Goal: Obtain resource: Obtain resource

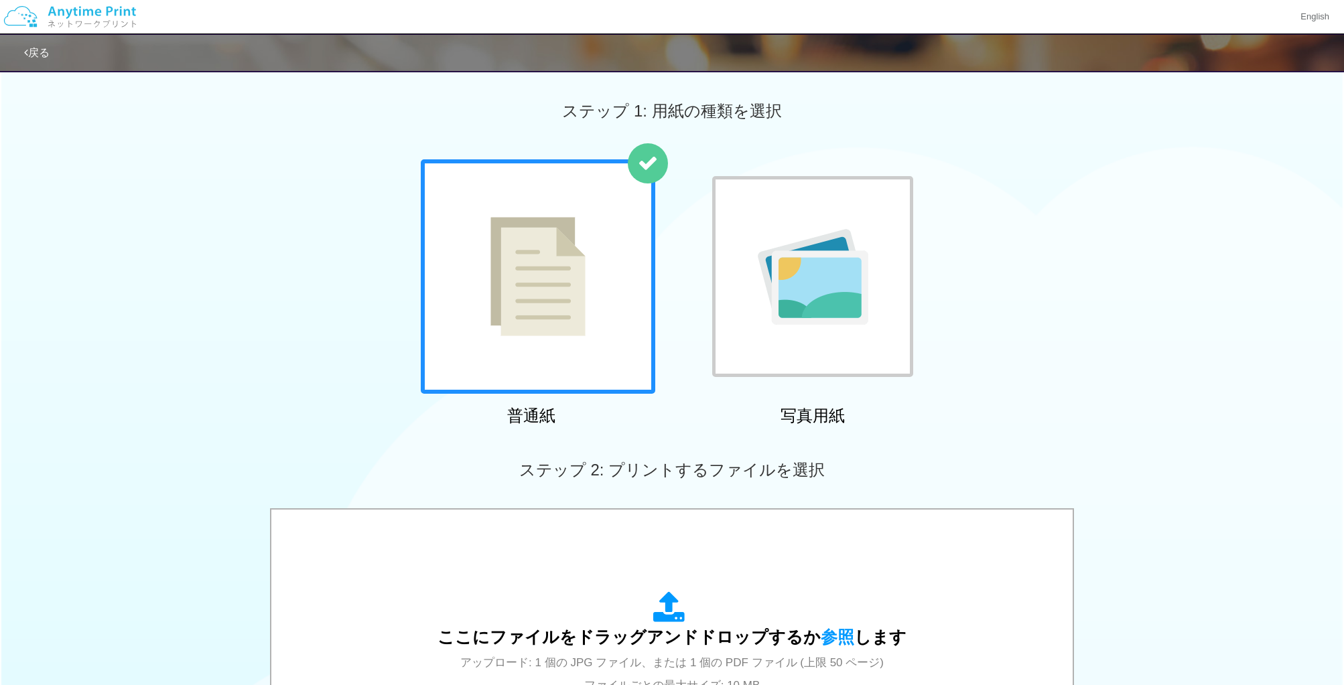
scroll to position [334, 0]
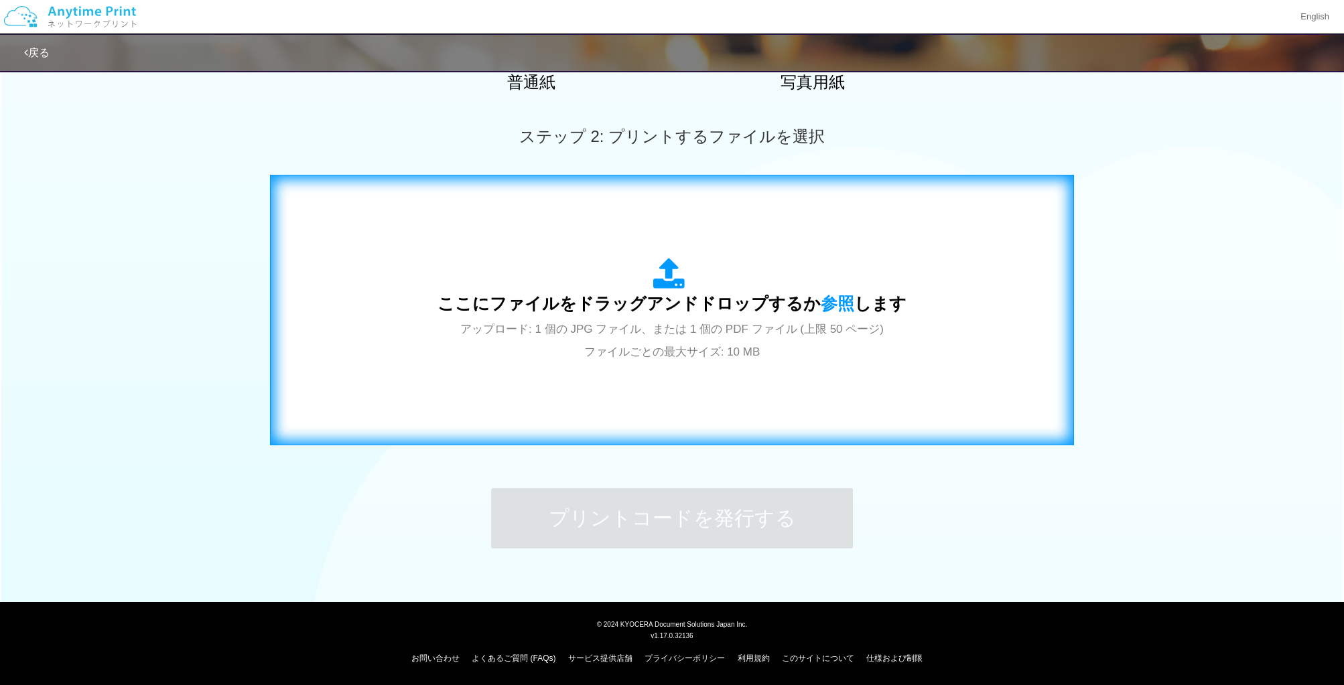
click at [599, 316] on div "ここにファイルをドラッグアンドドロップするか 参照 します アップロード: 1 個の JPG ファイル、または 1 個の PDF ファイル (上限 50 ペー…" at bounding box center [671, 310] width 469 height 104
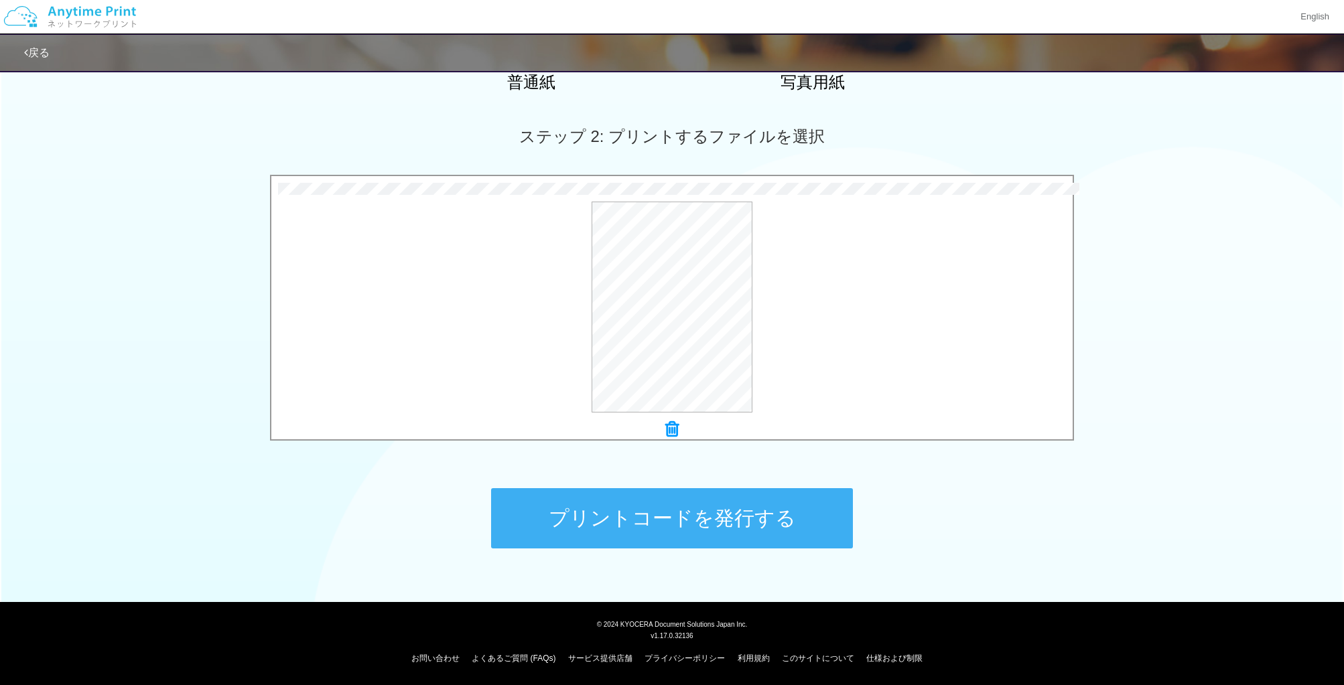
click at [749, 527] on button "プリントコードを発行する" at bounding box center [672, 518] width 362 height 60
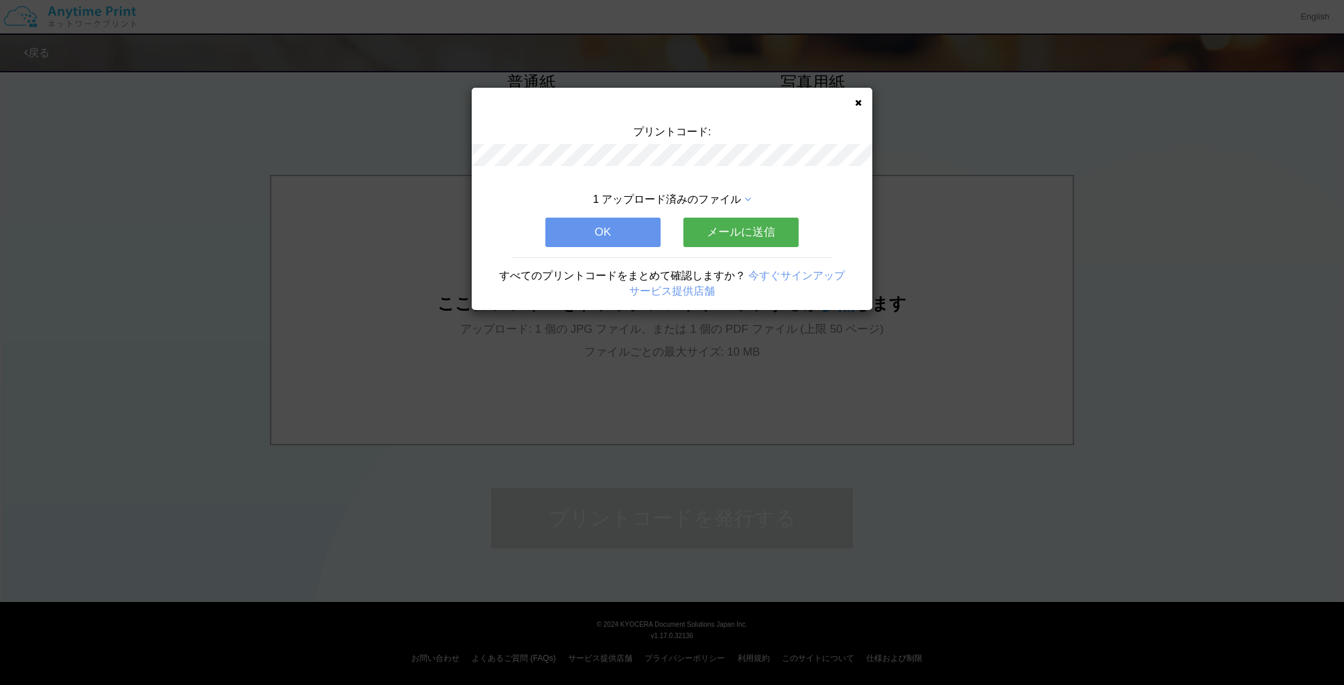
scroll to position [0, 0]
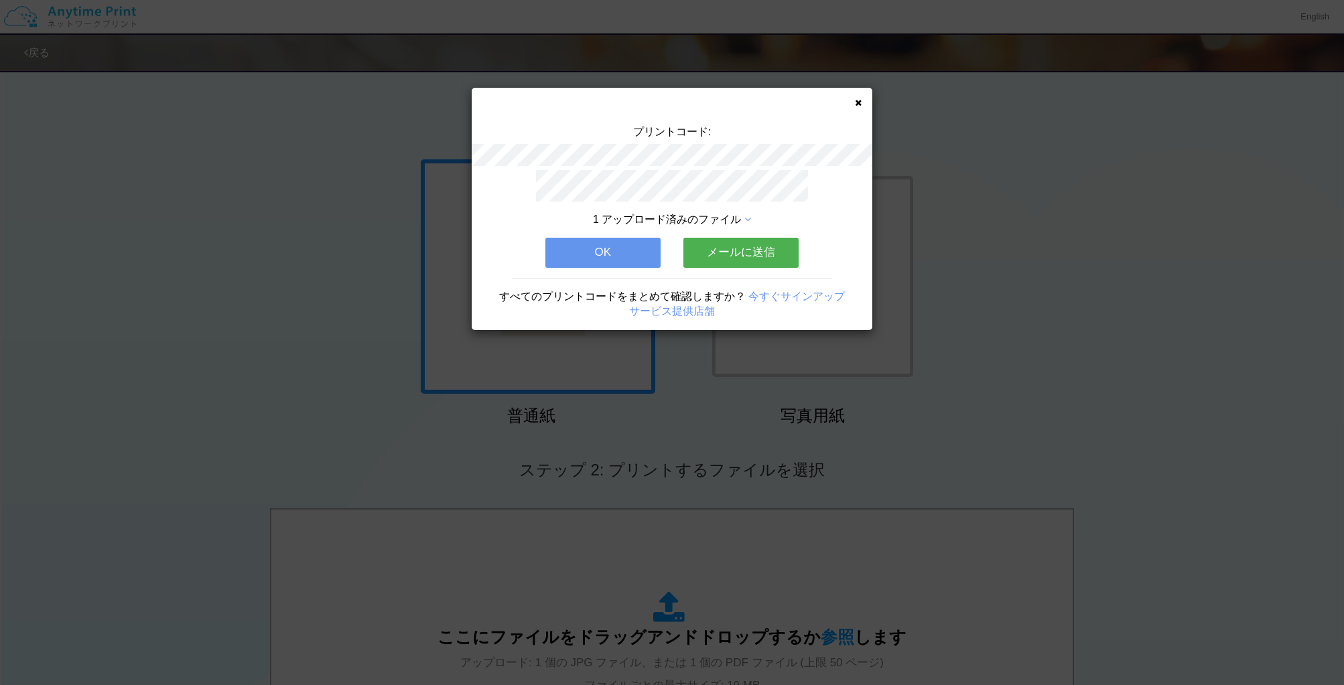
click at [636, 250] on button "OK" at bounding box center [602, 252] width 115 height 29
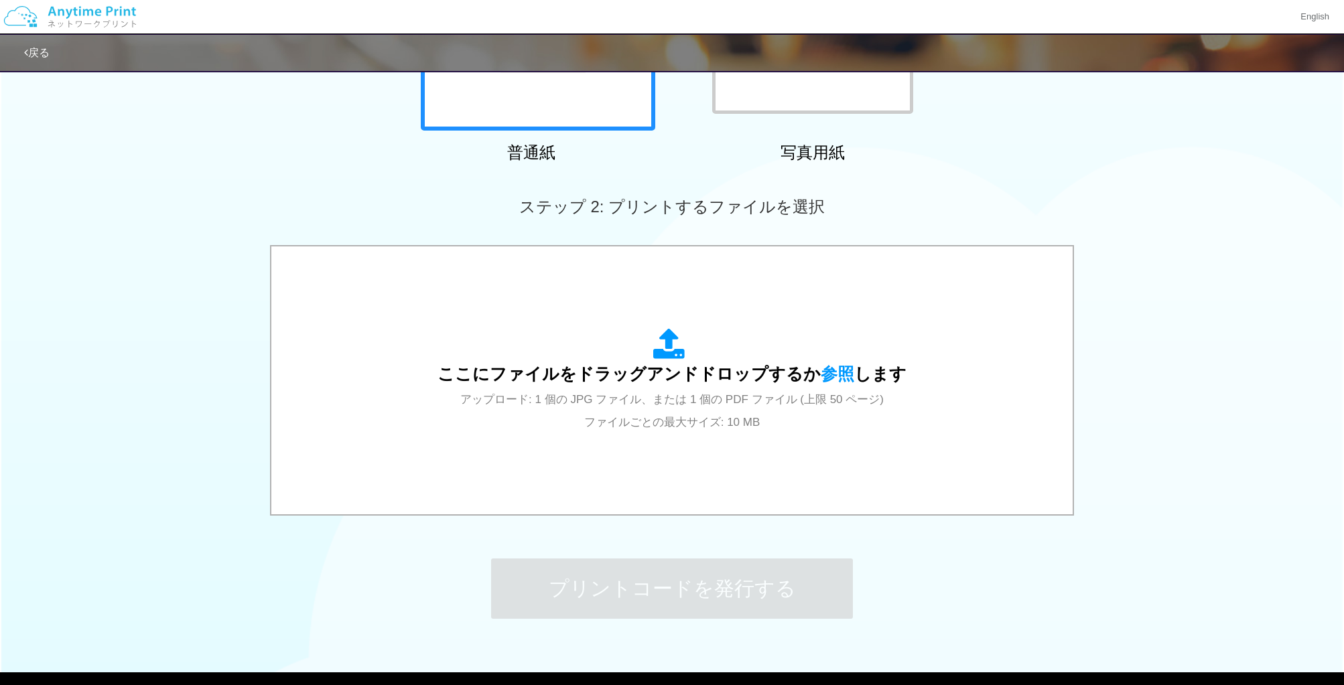
scroll to position [334, 0]
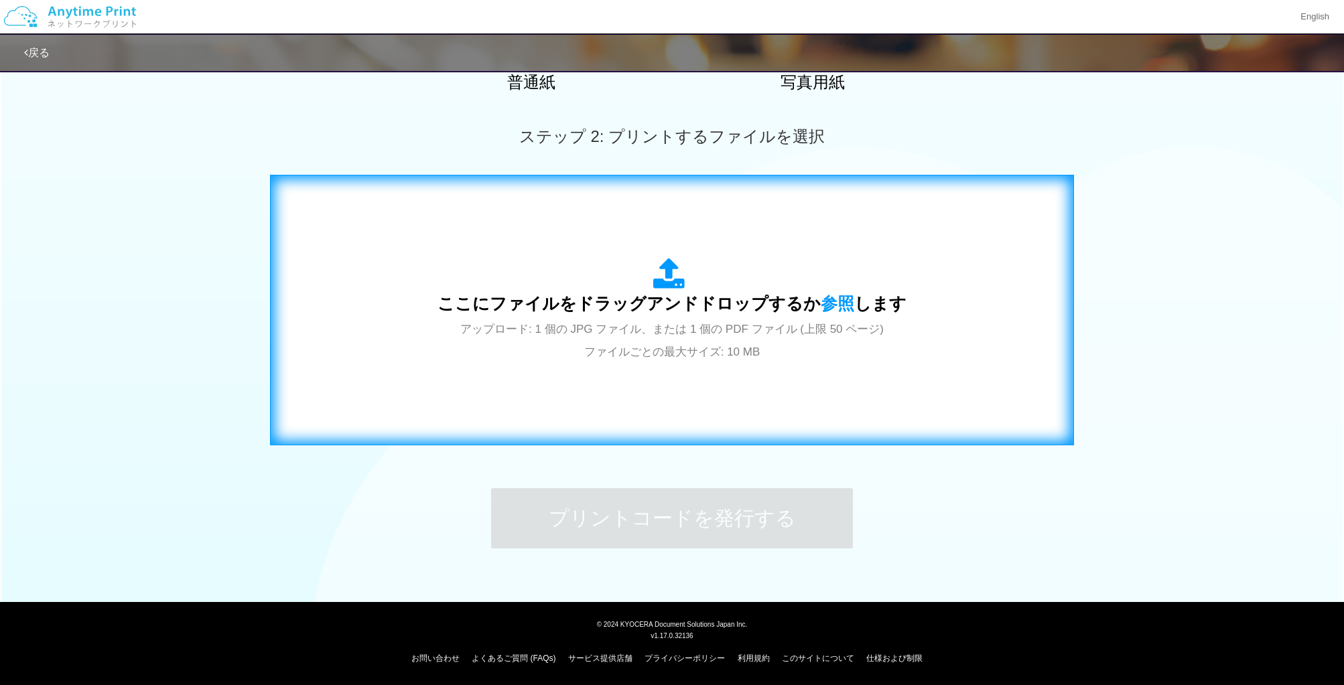
click at [684, 330] on span "アップロード: 1 個の JPG ファイル、または 1 個の PDF ファイル (上限 50 ページ) ファイルごとの最大サイズ: 10 MB" at bounding box center [671, 340] width 423 height 35
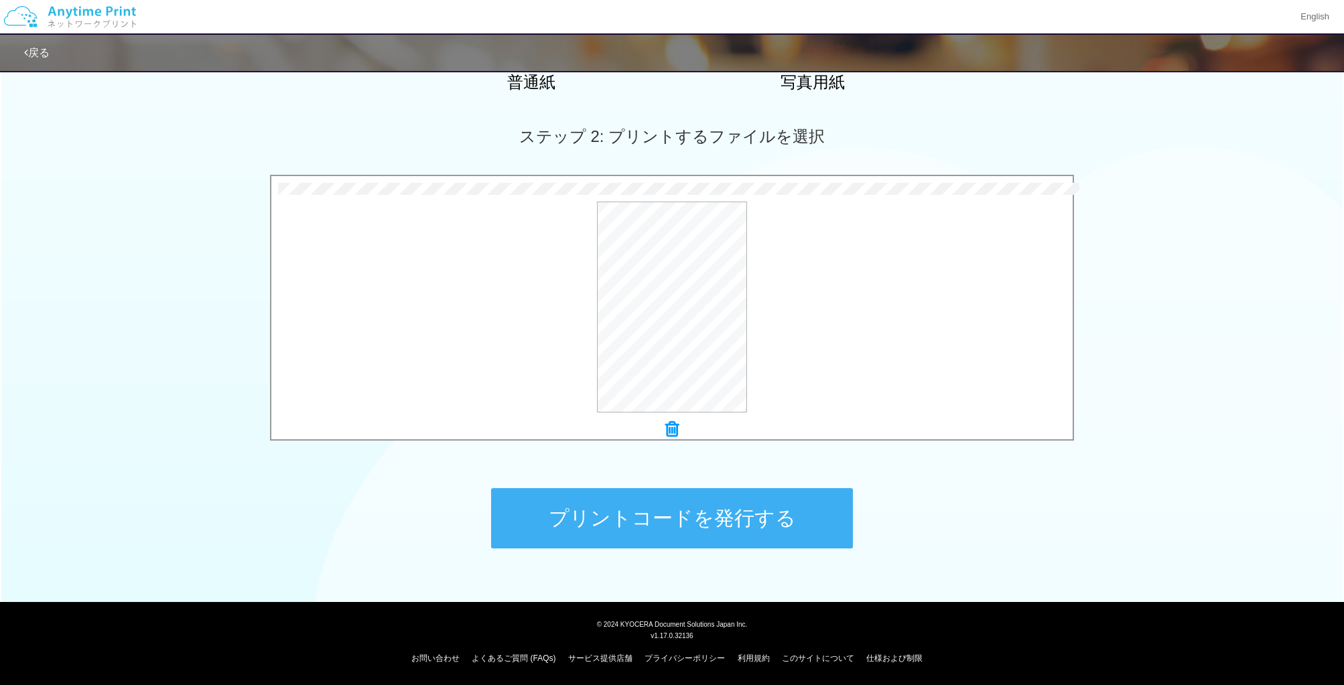
click at [781, 536] on button "プリントコードを発行する" at bounding box center [672, 518] width 362 height 60
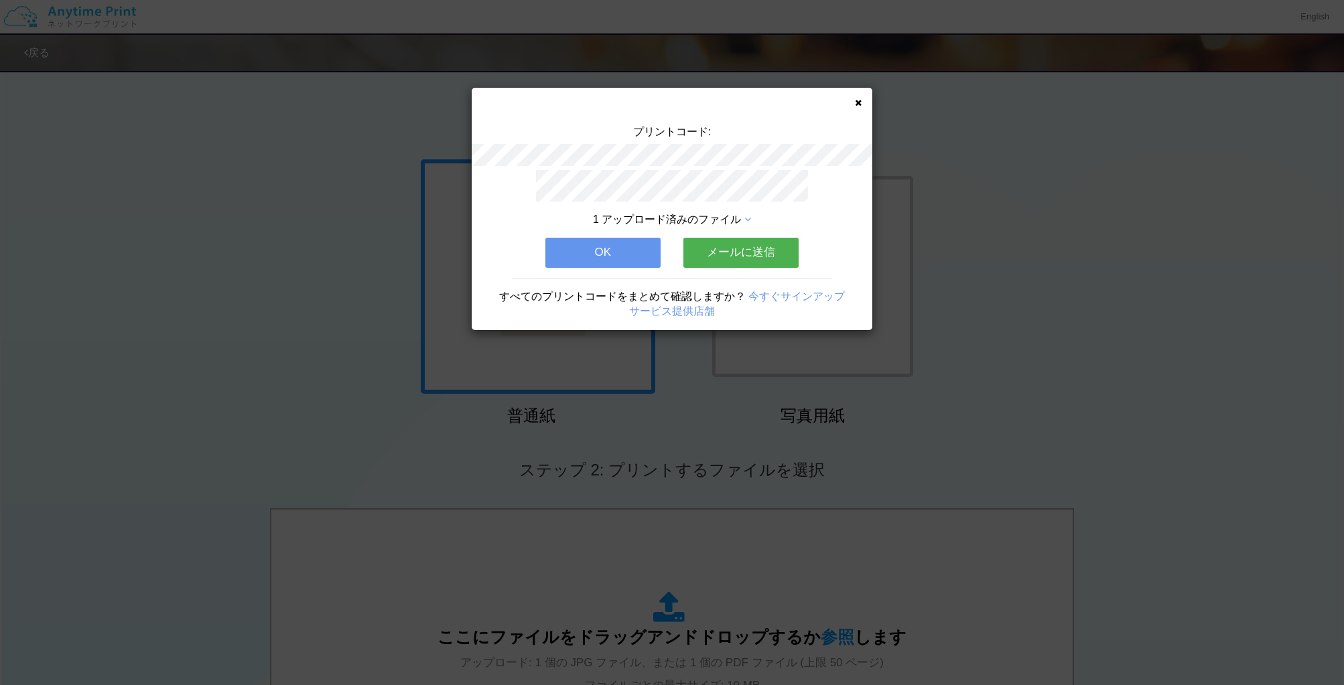
click at [603, 242] on button "OK" at bounding box center [602, 252] width 115 height 29
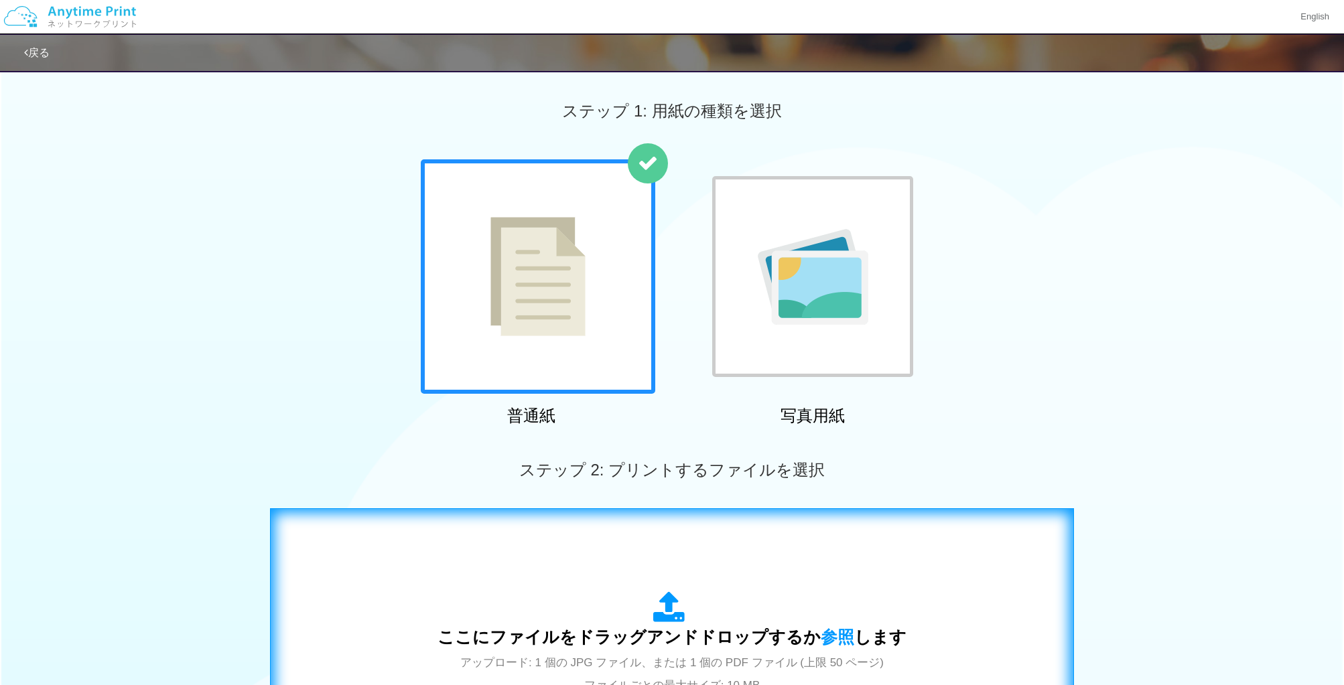
click at [745, 619] on div "ここにファイルをドラッグアンドドロップするか 参照 します アップロード: 1 個の JPG ファイル、または 1 個の PDF ファイル (上限 50 ペー…" at bounding box center [671, 643] width 469 height 104
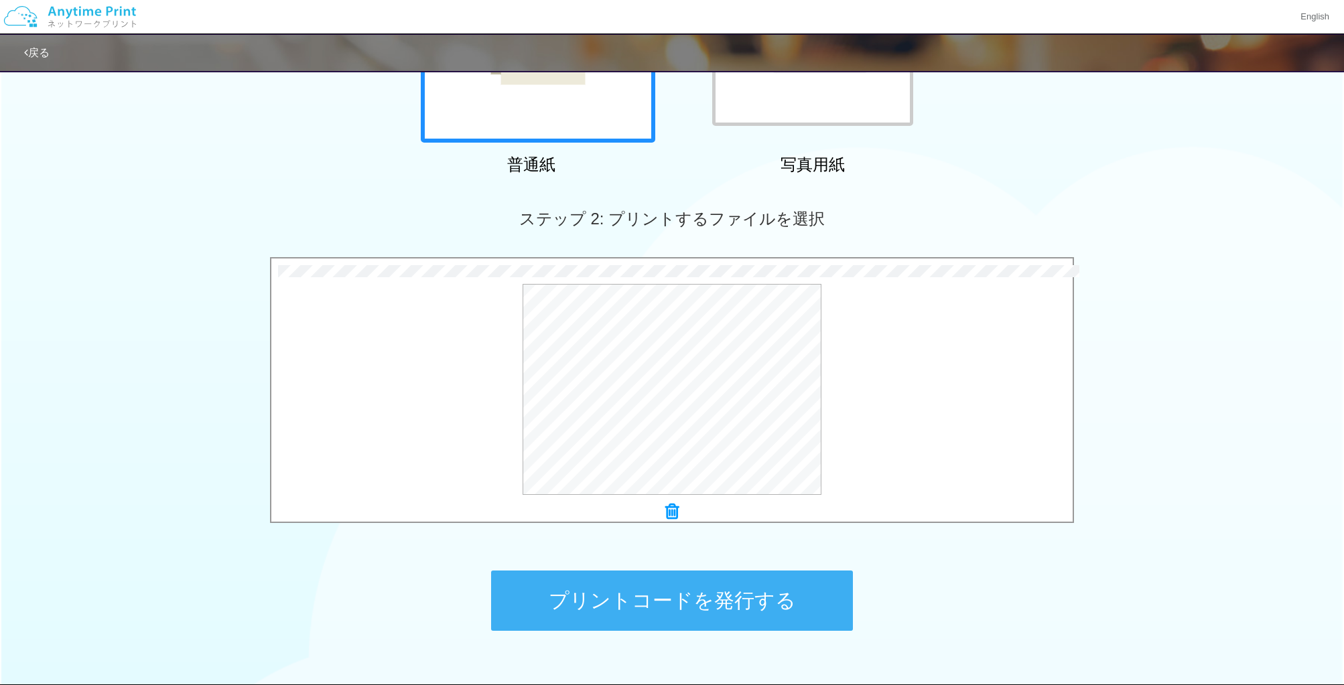
scroll to position [273, 0]
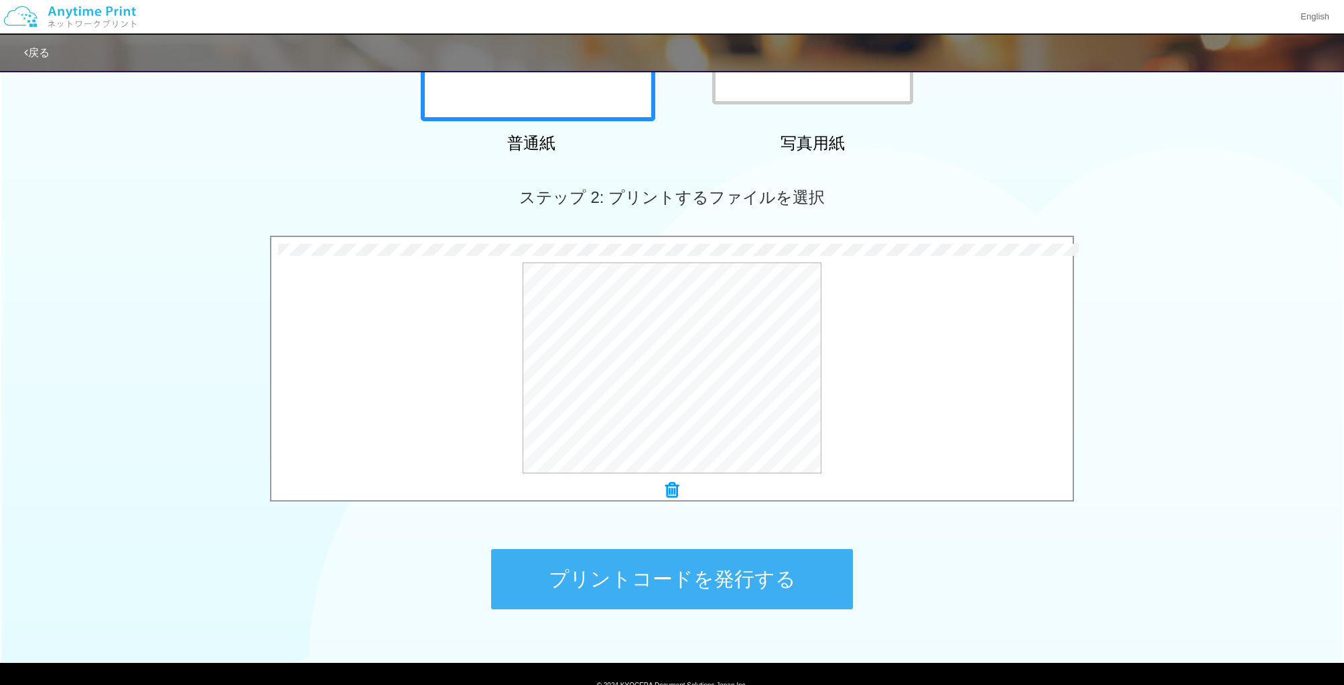
click at [726, 588] on button "プリントコードを発行する" at bounding box center [672, 579] width 362 height 60
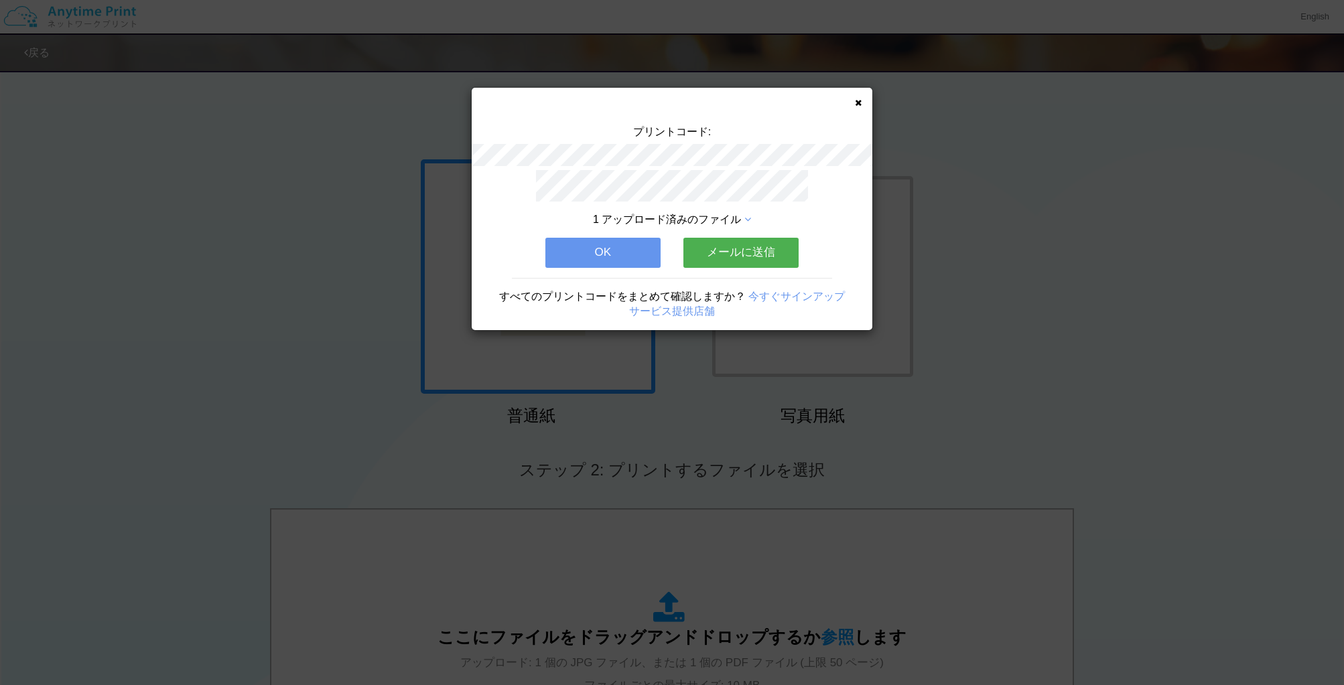
drag, startPoint x: 1022, startPoint y: 316, endPoint x: 932, endPoint y: 230, distance: 124.6
click at [1009, 306] on div "プリントコード: 1 アップロード済みのファイル OK メールに送信 すべてのプリントコードをまとめて確認しますか？ 今すぐサインアップ サービス提供店舗" at bounding box center [672, 342] width 1344 height 685
click at [640, 257] on button "OK" at bounding box center [602, 252] width 115 height 29
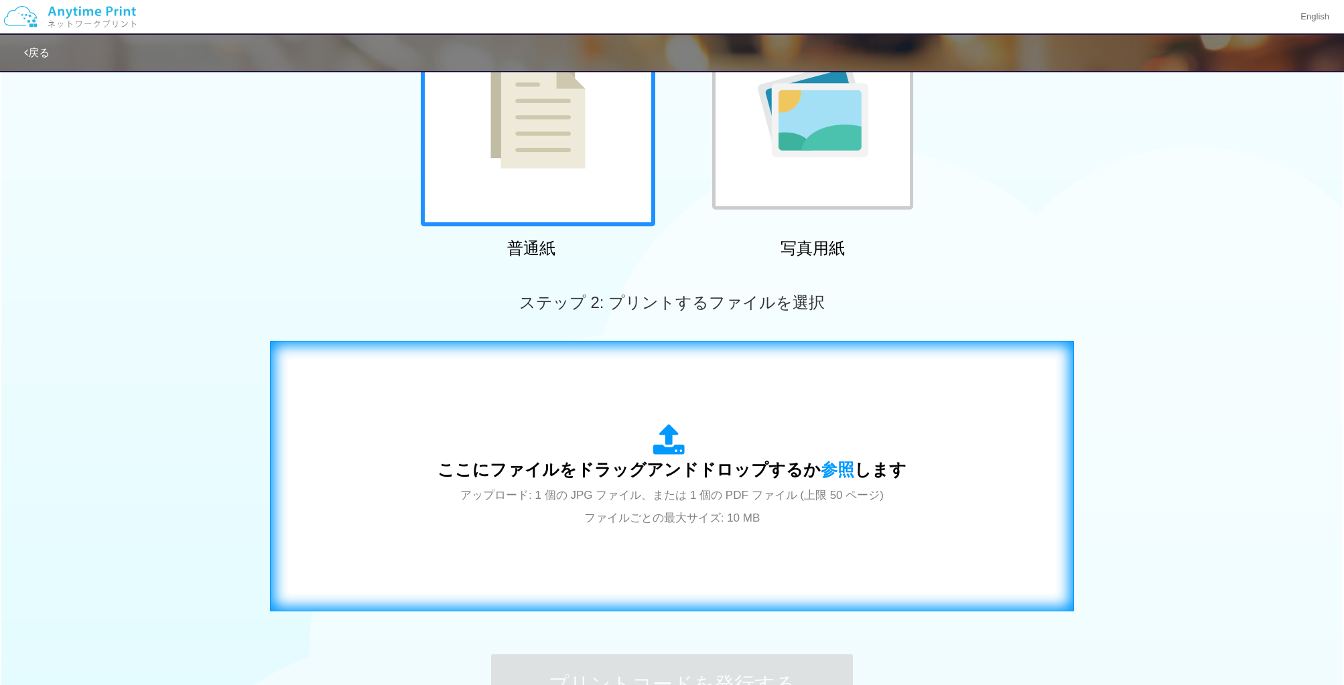
scroll to position [178, 0]
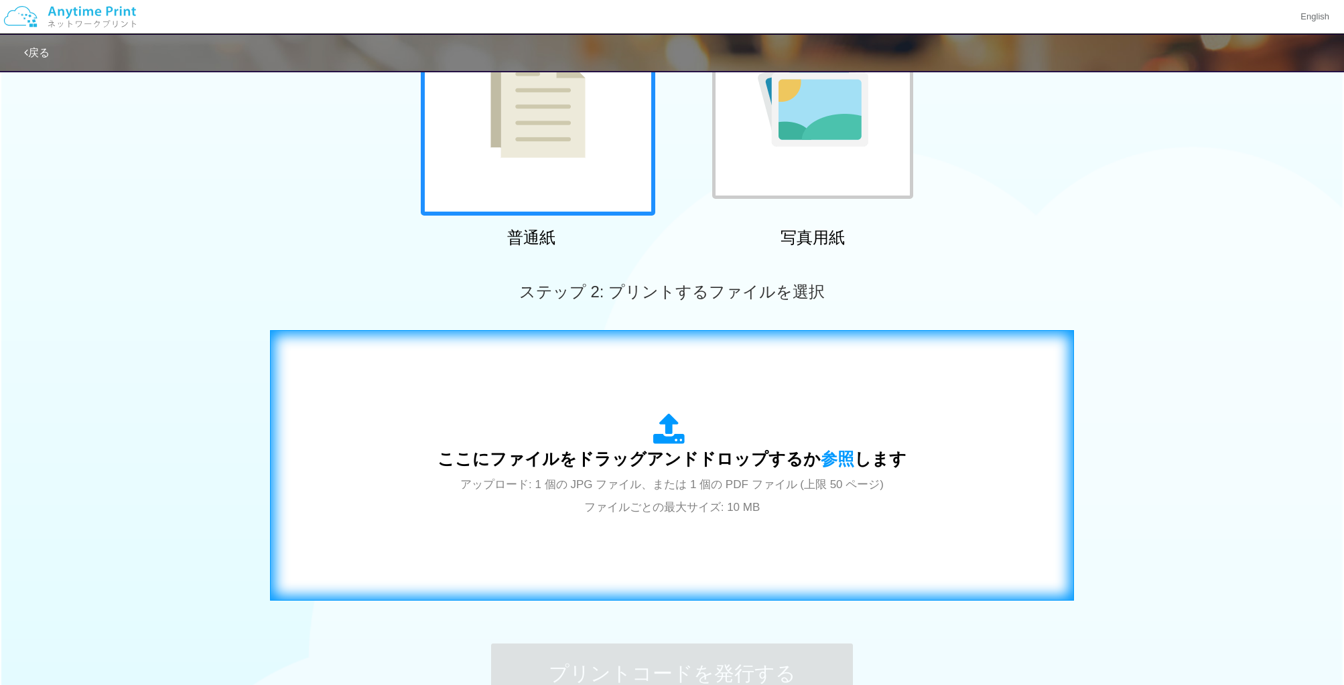
click at [704, 468] on span "ここにファイルをドラッグアンドドロップするか 参照 します" at bounding box center [671, 458] width 469 height 19
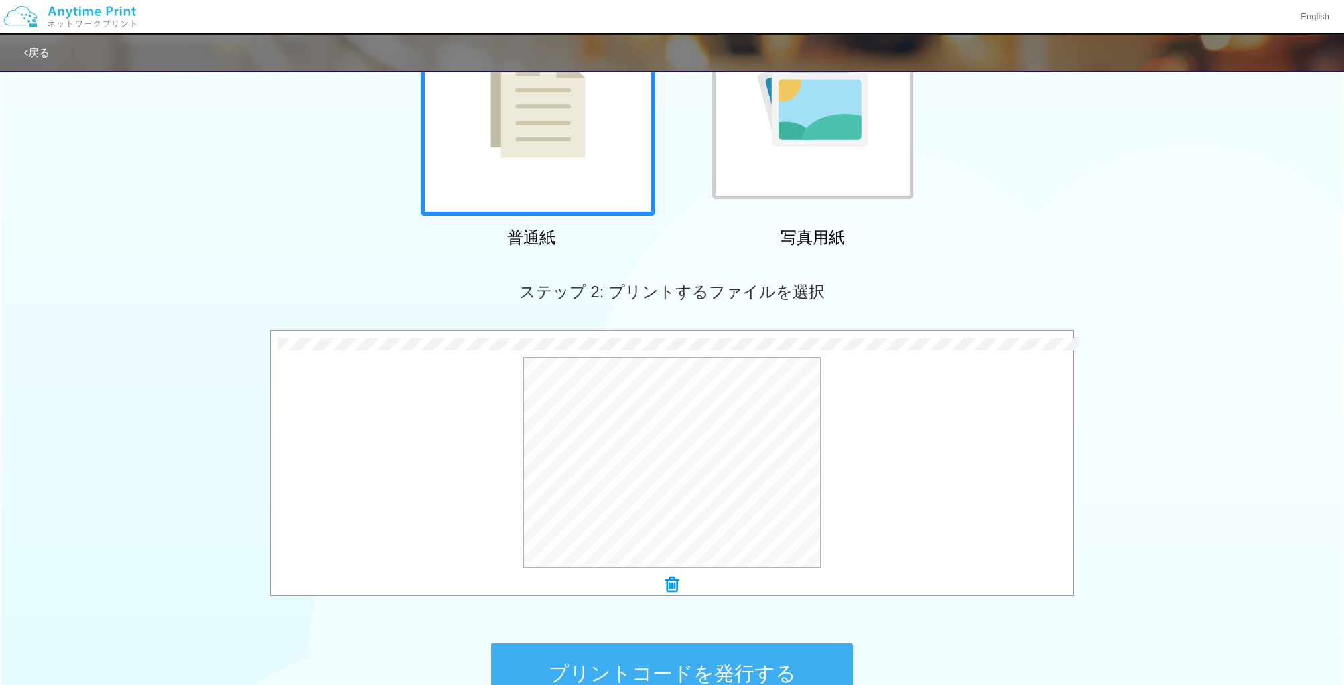
click at [735, 650] on button "プリントコードを発行する" at bounding box center [672, 674] width 362 height 60
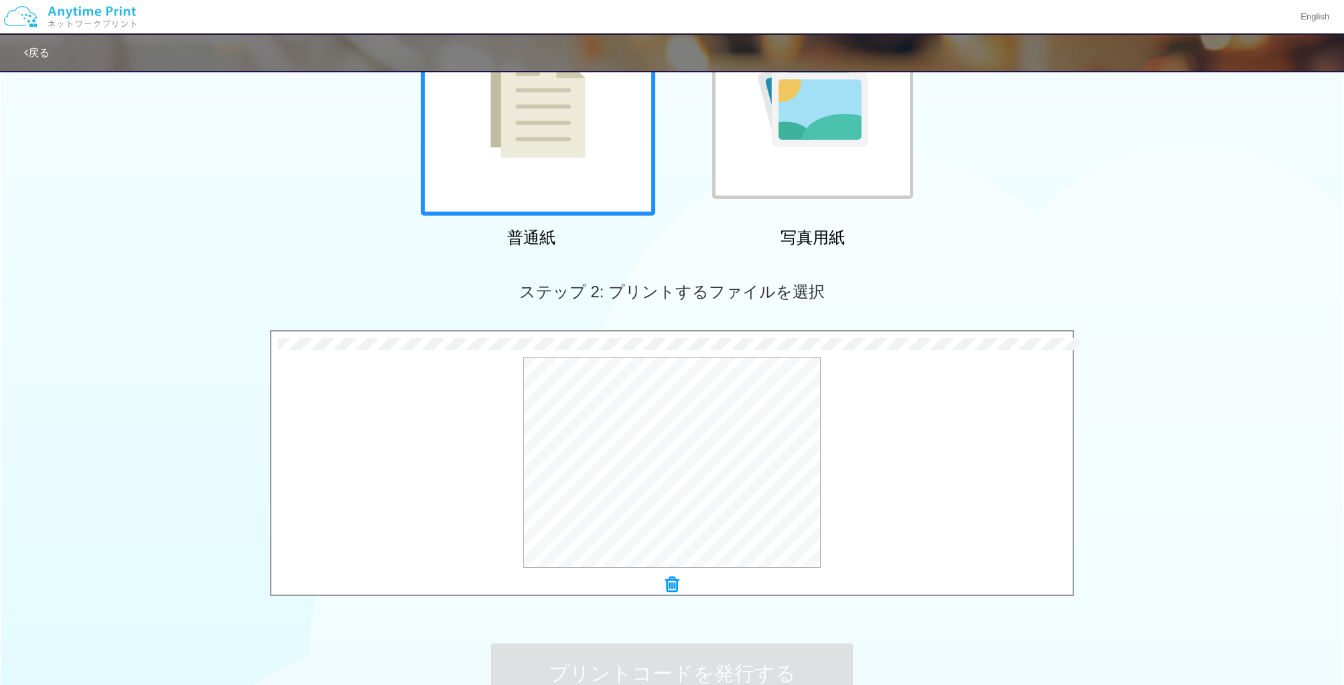
scroll to position [0, 0]
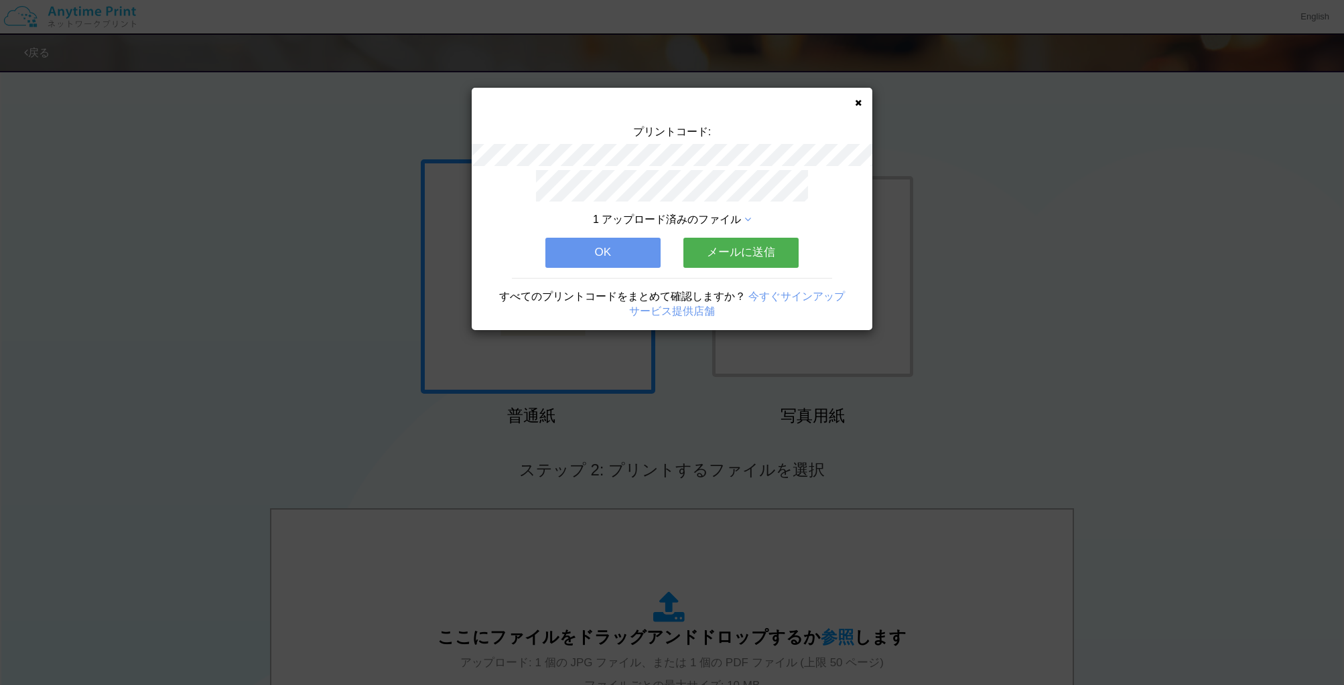
click at [861, 104] on icon at bounding box center [858, 102] width 7 height 9
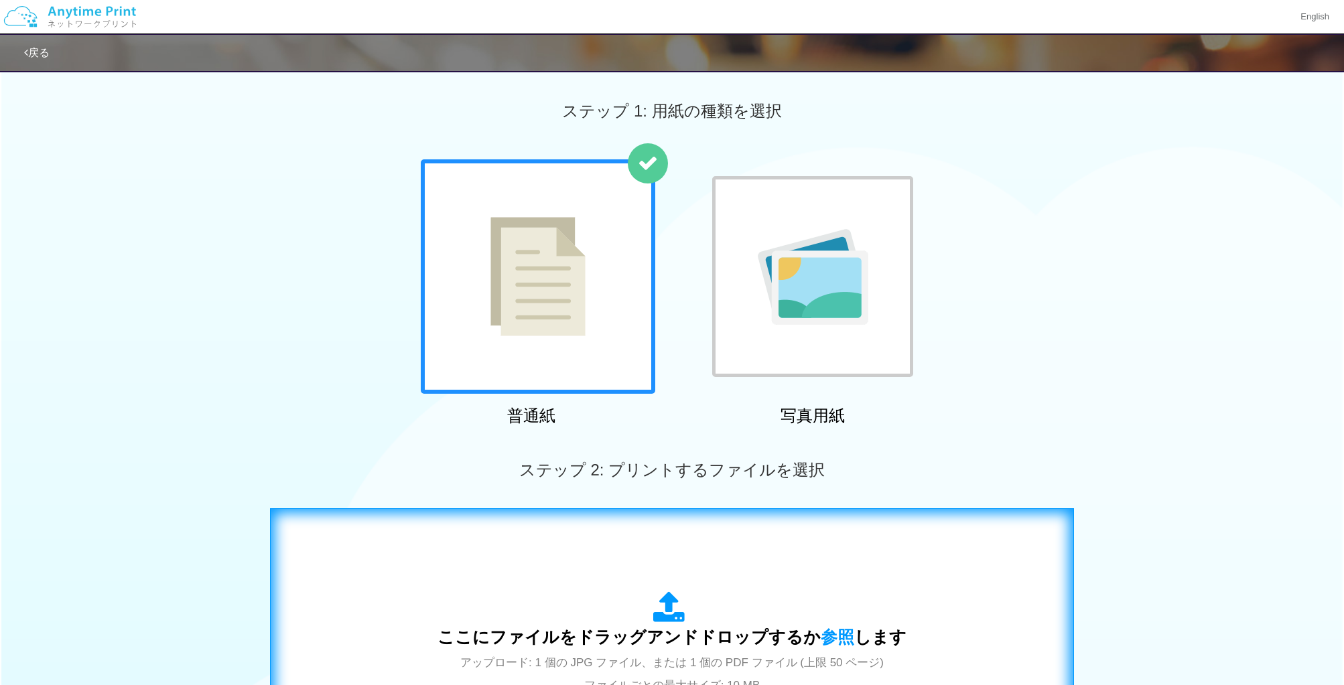
click at [735, 591] on div "ここにファイルをドラッグアンドドロップするか 参照 します アップロード: 1 個の JPG ファイル、または 1 個の PDF ファイル (上限 50 ペー…" at bounding box center [671, 643] width 469 height 104
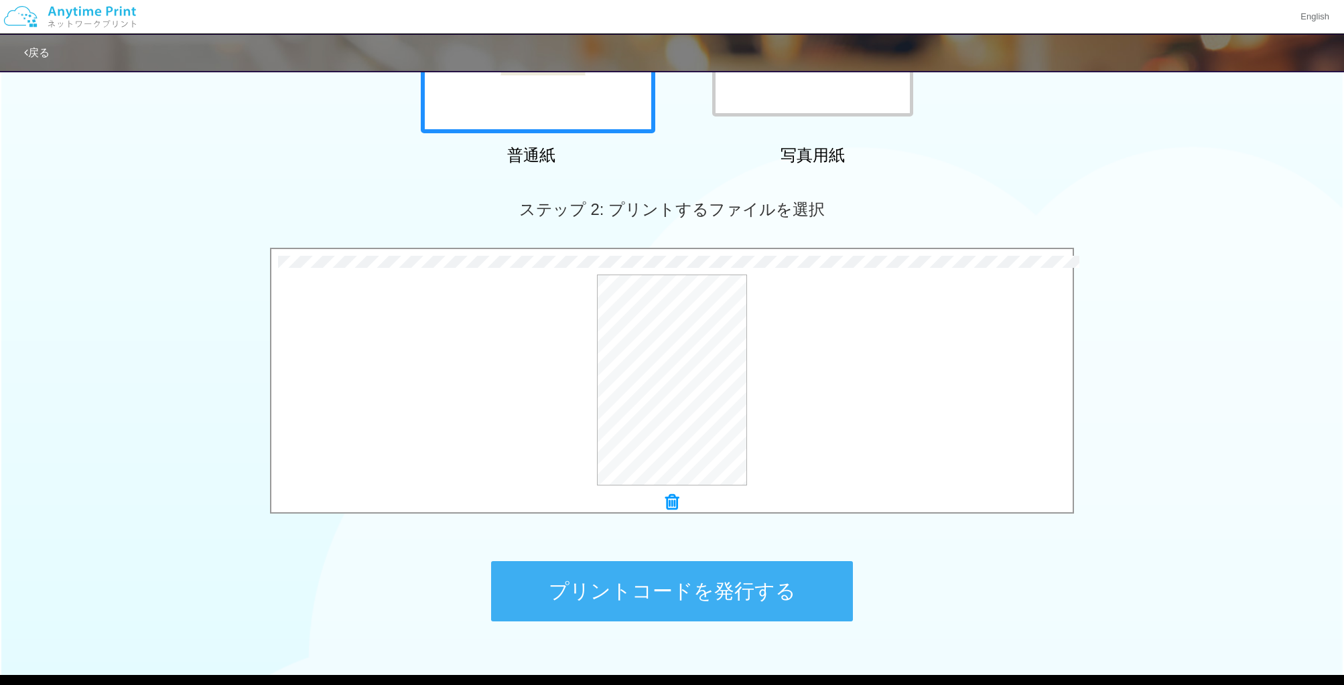
scroll to position [267, 0]
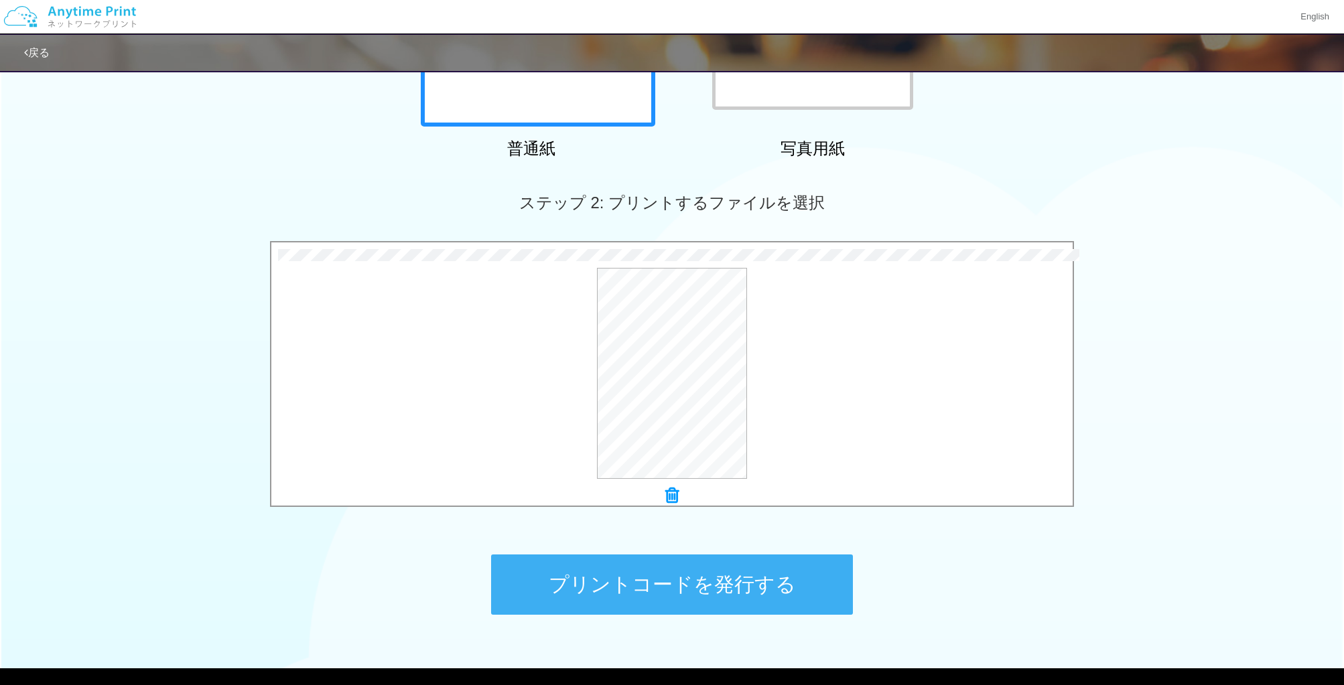
click at [794, 592] on button "プリントコードを発行する" at bounding box center [672, 585] width 362 height 60
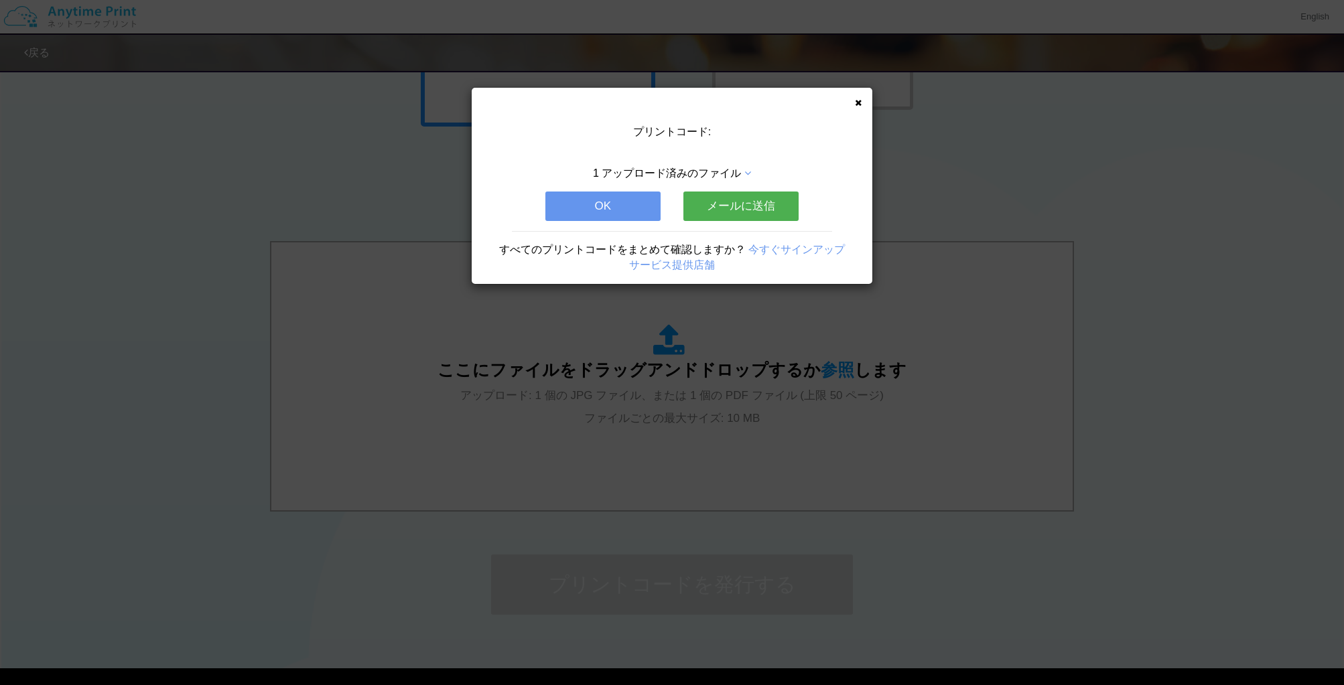
scroll to position [0, 0]
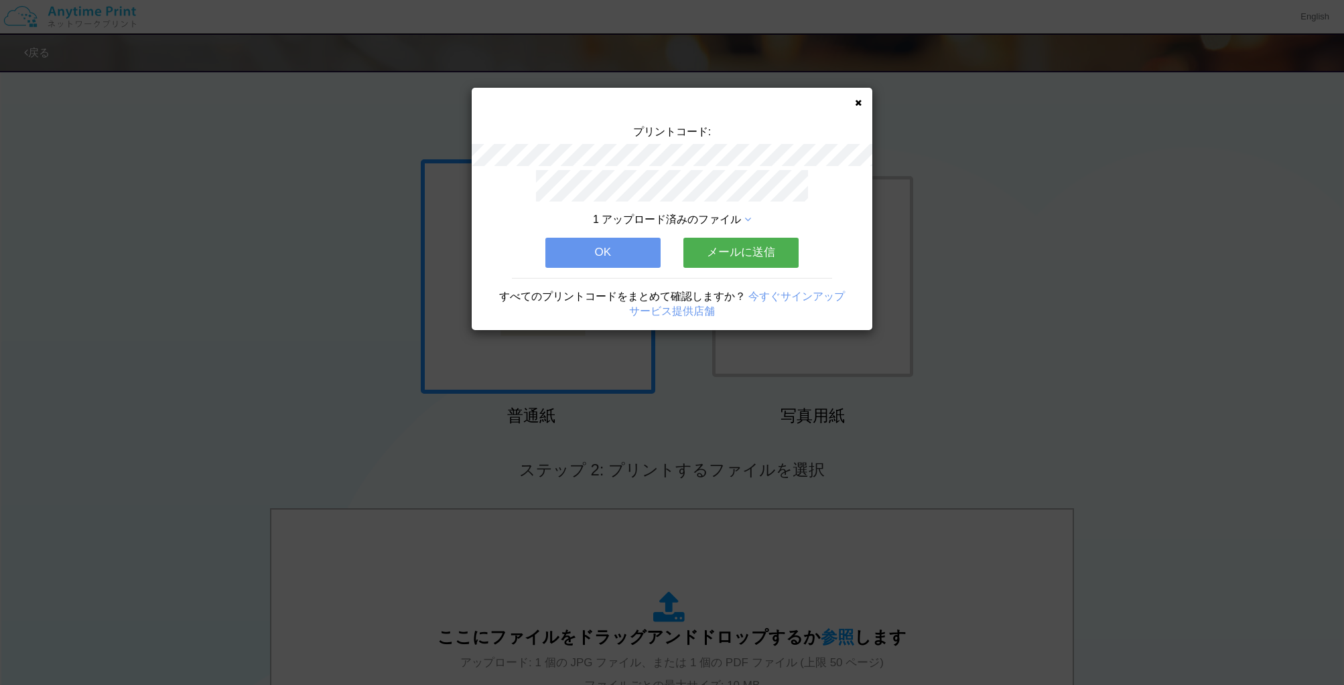
click at [597, 256] on button "OK" at bounding box center [602, 252] width 115 height 29
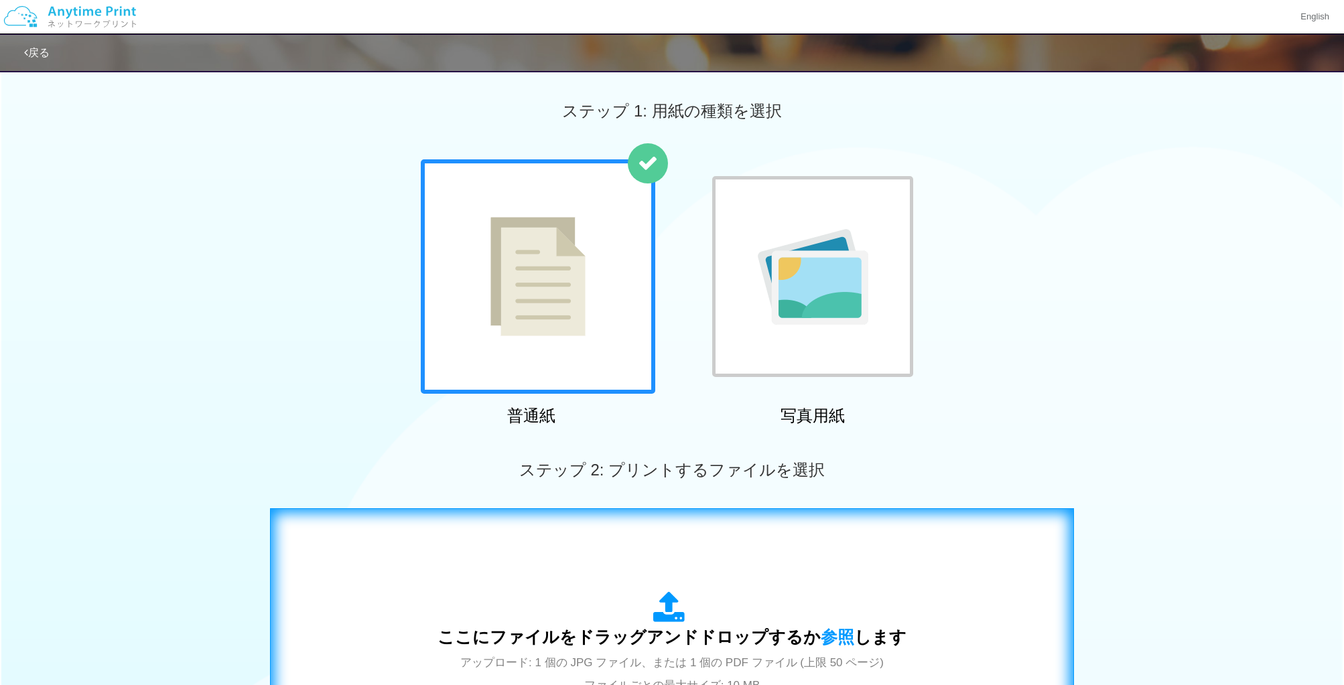
click at [700, 645] on span "ここにファイルをドラッグアンドドロップするか 参照 します" at bounding box center [671, 637] width 469 height 19
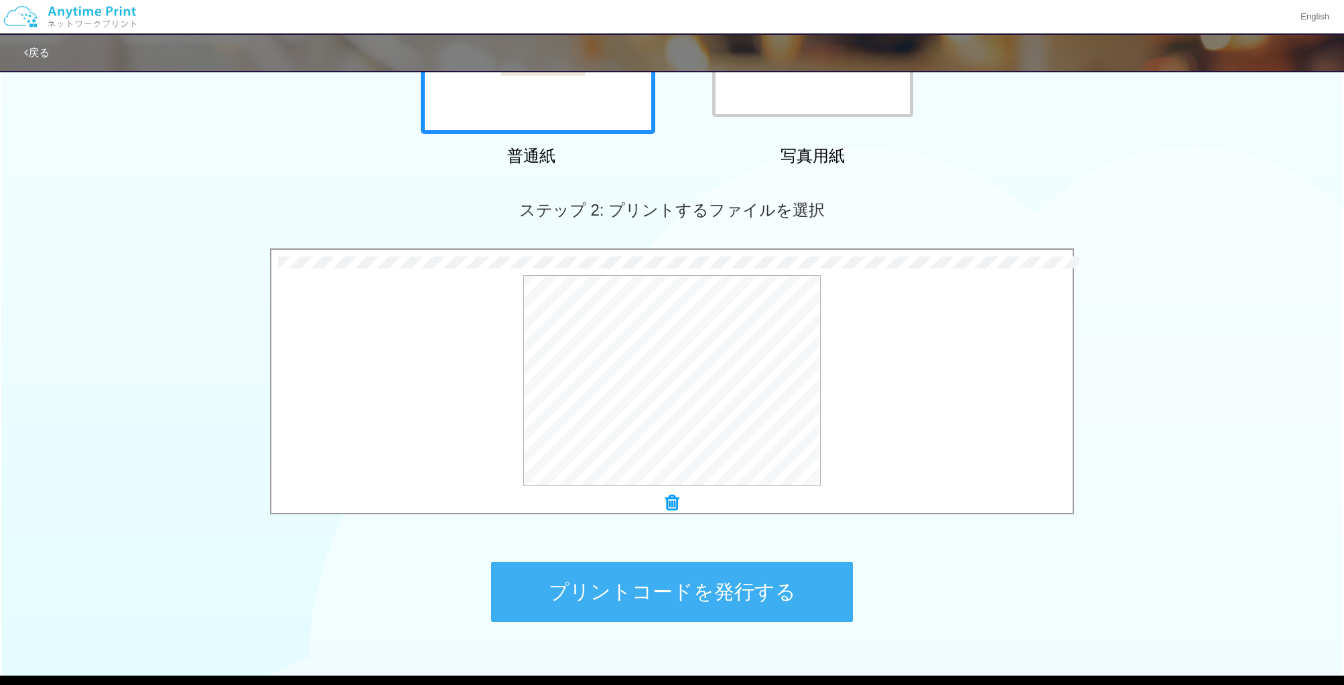
scroll to position [263, 0]
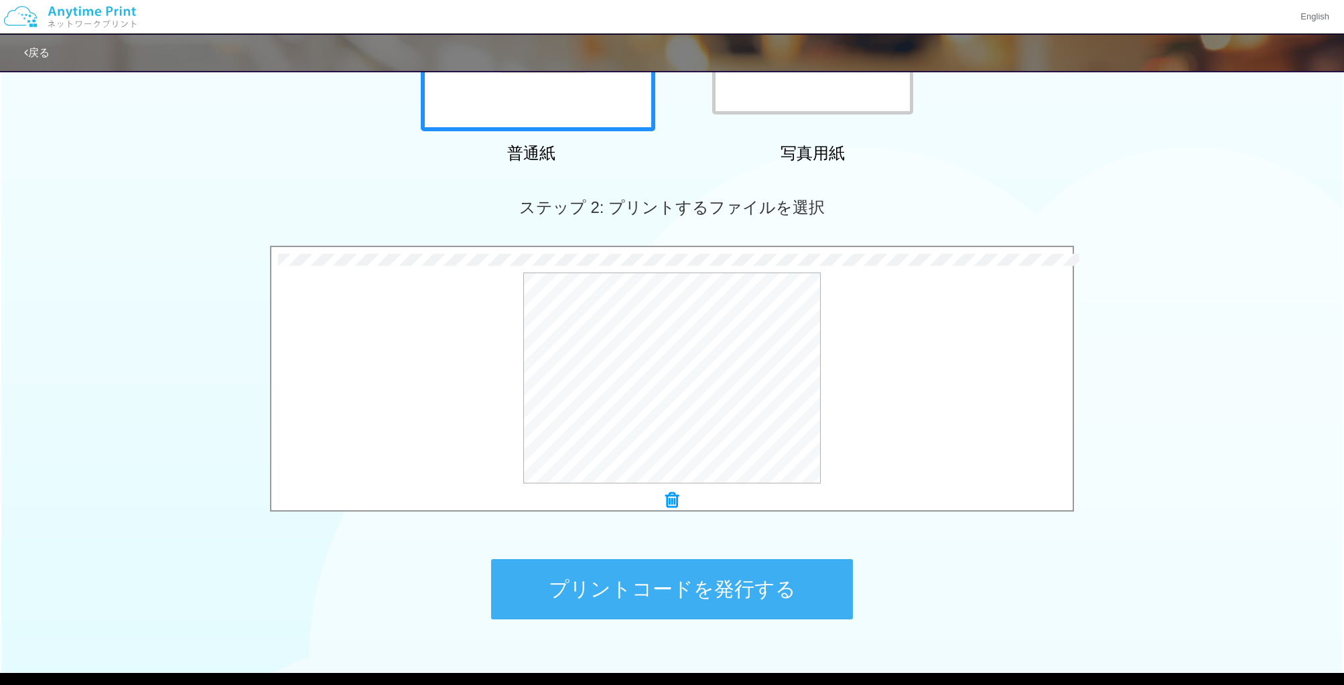
click at [778, 594] on button "プリントコードを発行する" at bounding box center [672, 589] width 362 height 60
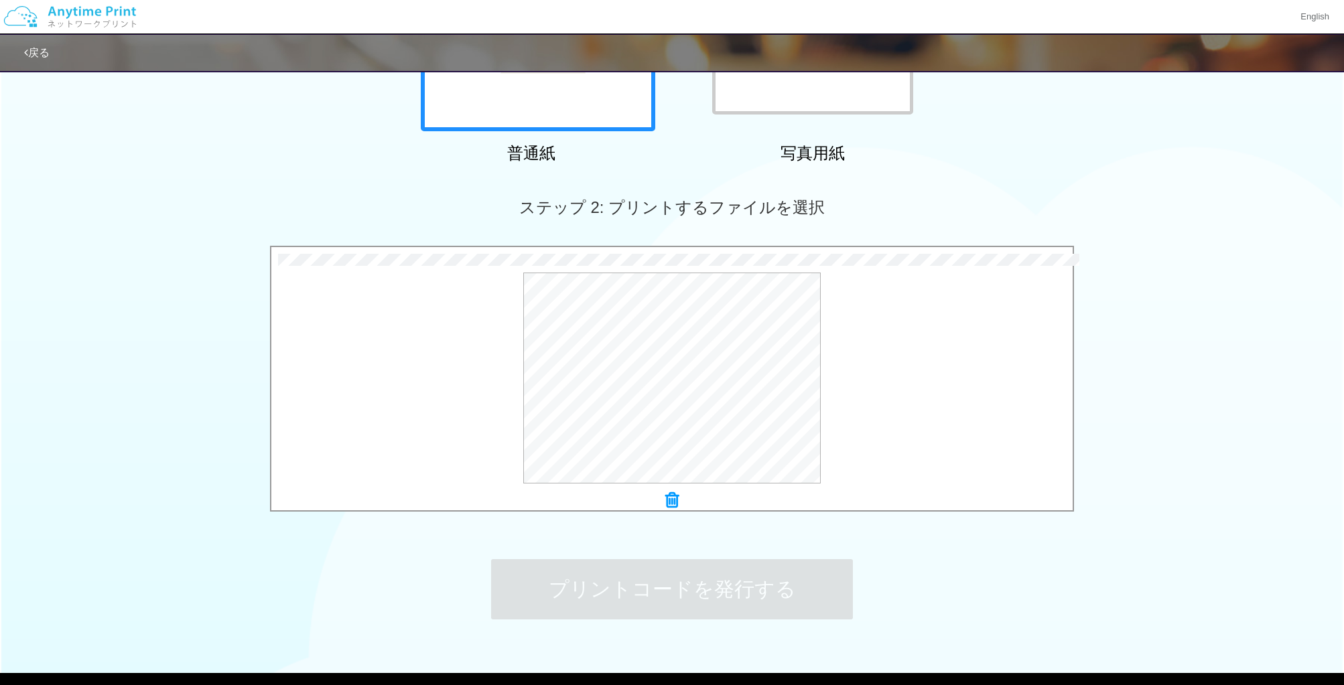
scroll to position [0, 0]
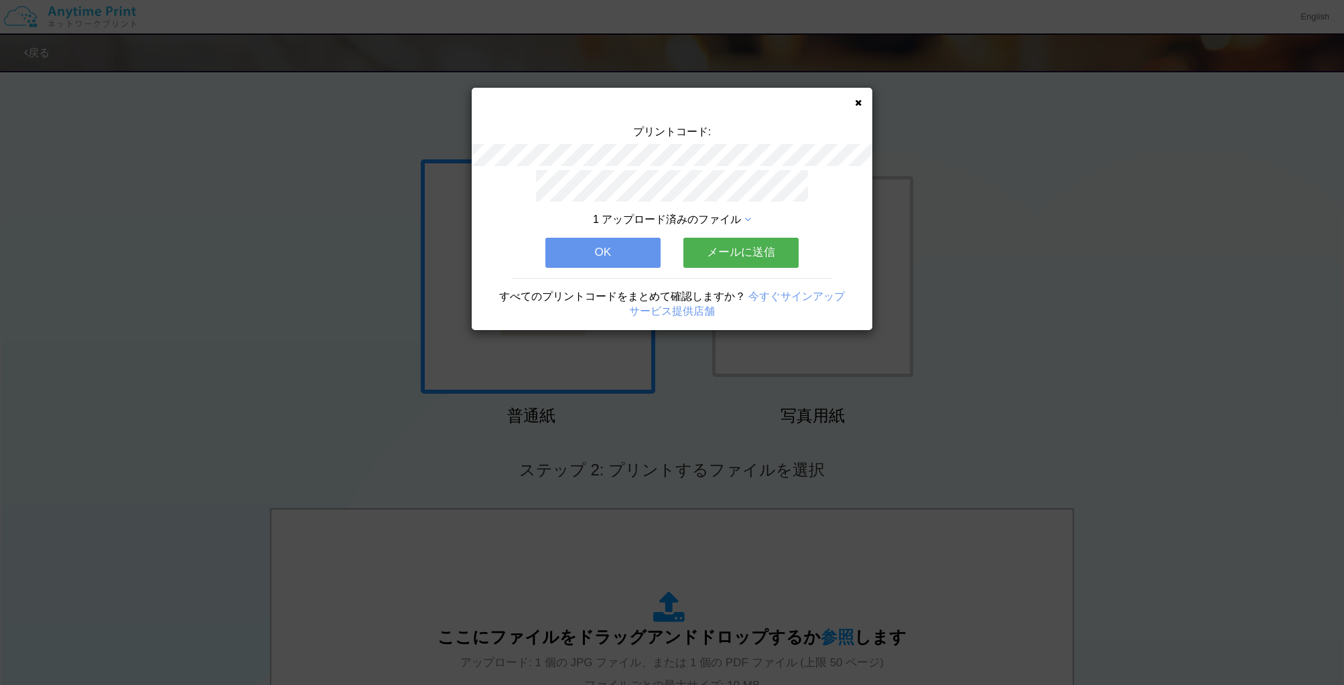
click at [605, 244] on button "OK" at bounding box center [602, 252] width 115 height 29
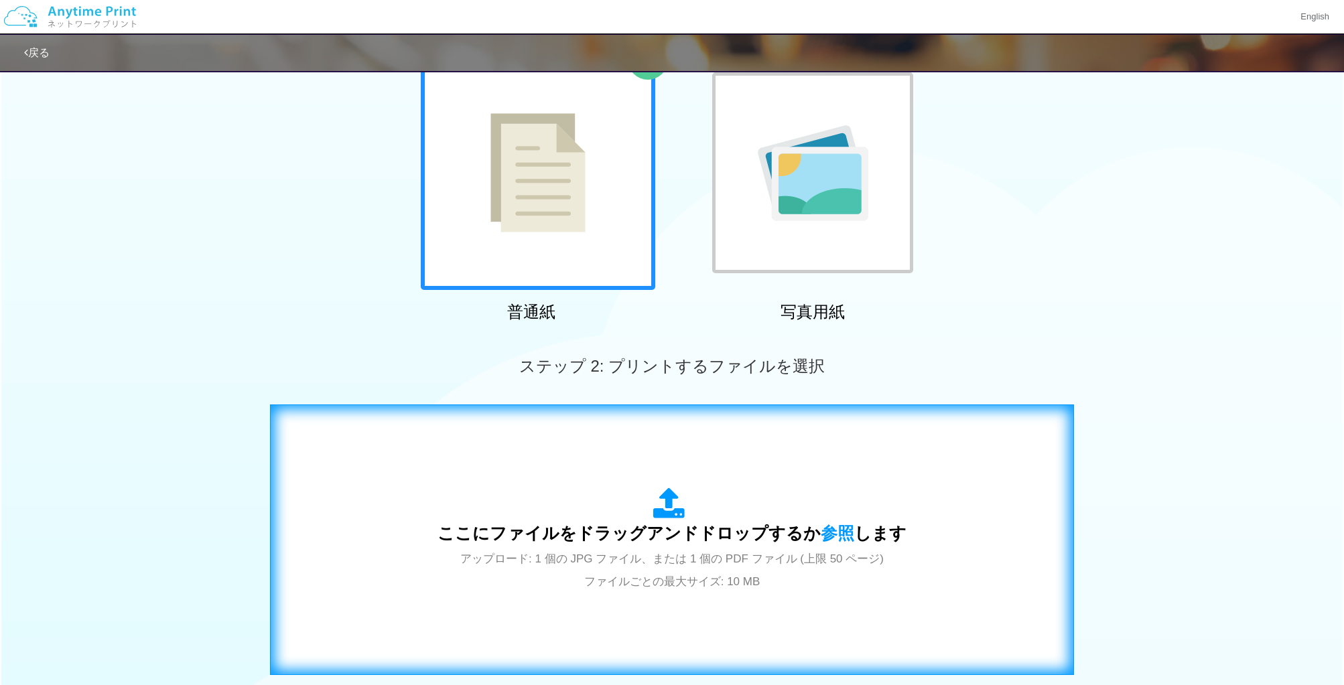
scroll to position [137, 0]
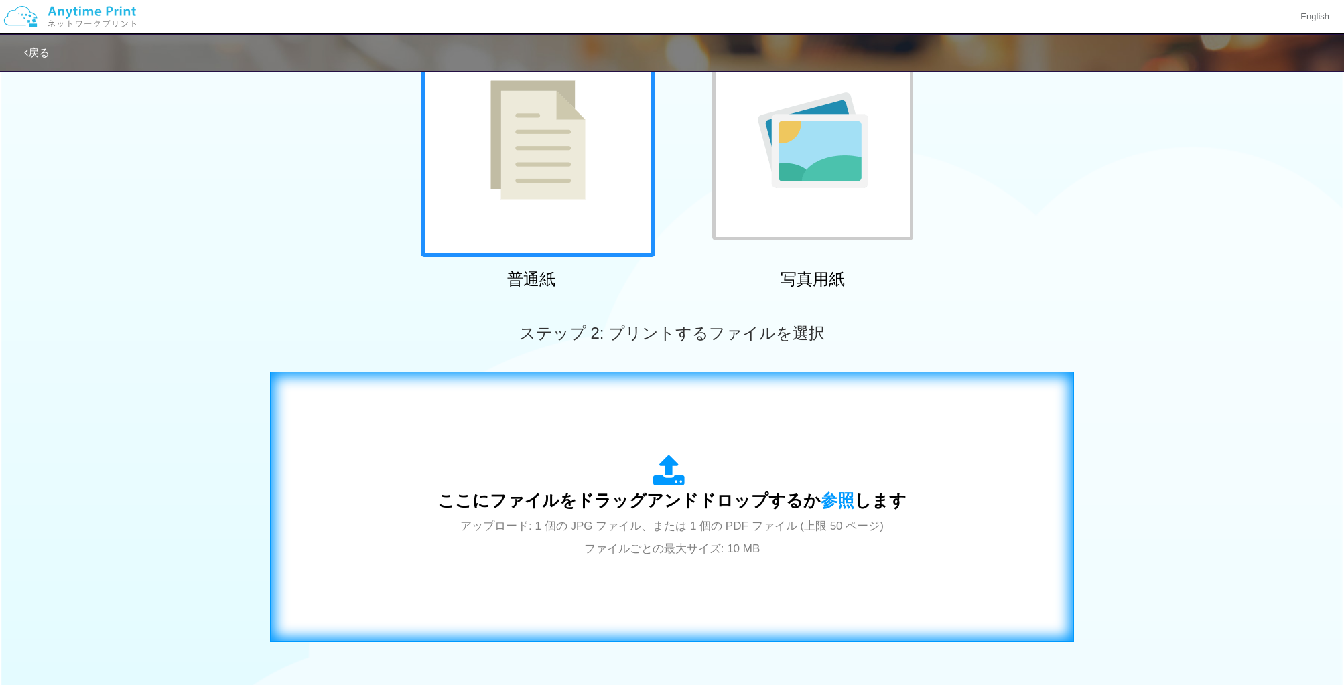
click at [684, 513] on div "ここにファイルをドラッグアンドドロップするか 参照 します アップロード: 1 個の JPG ファイル、または 1 個の PDF ファイル (上限 50 ペー…" at bounding box center [671, 507] width 469 height 104
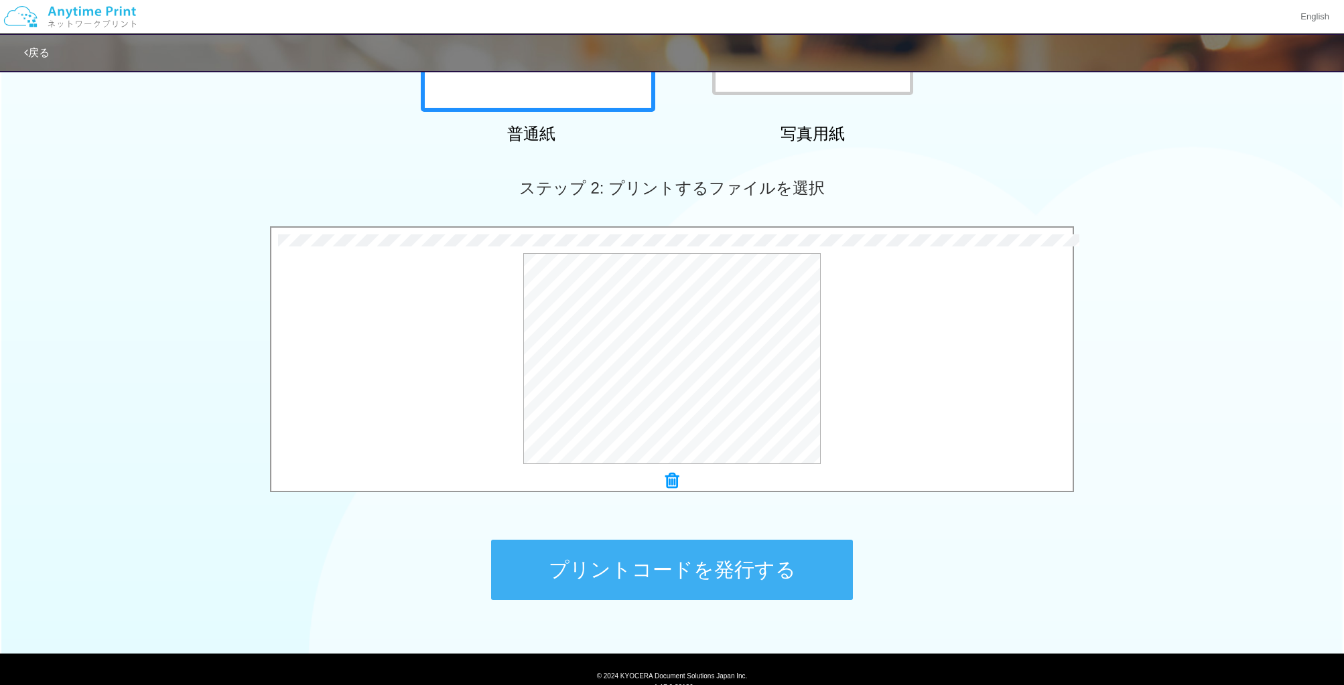
scroll to position [285, 0]
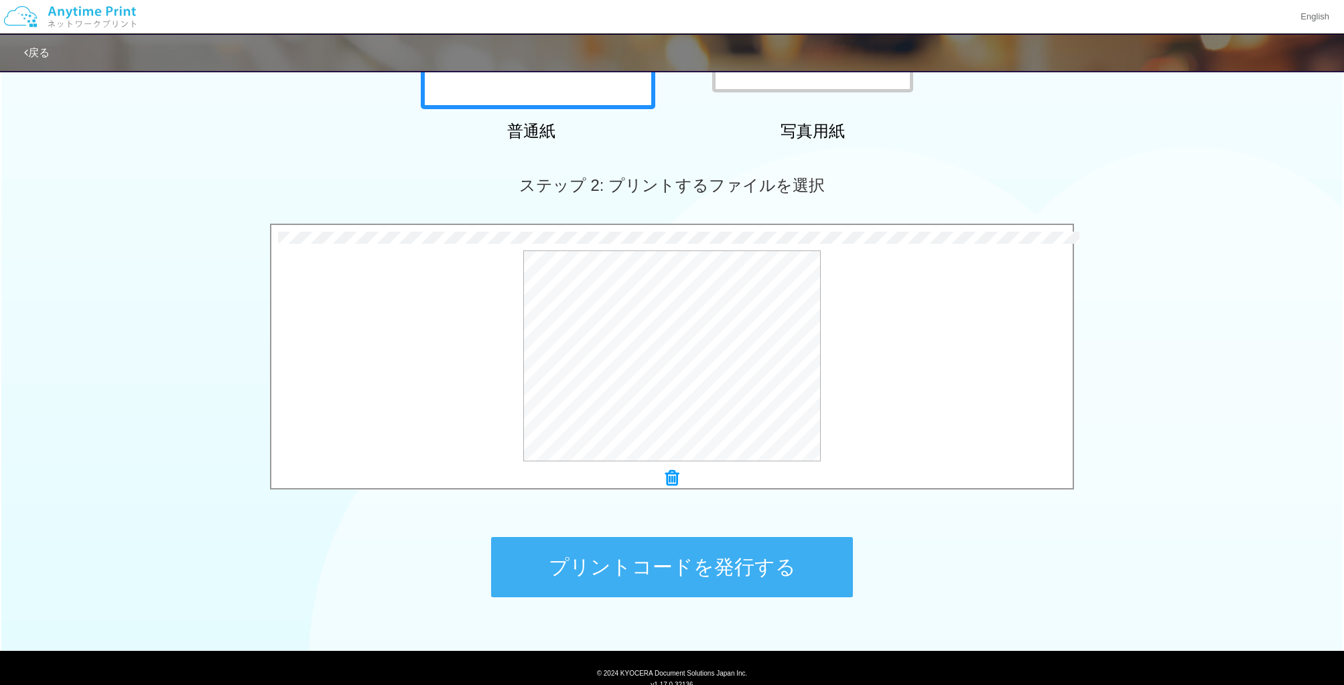
click at [700, 585] on button "プリントコードを発行する" at bounding box center [672, 567] width 362 height 60
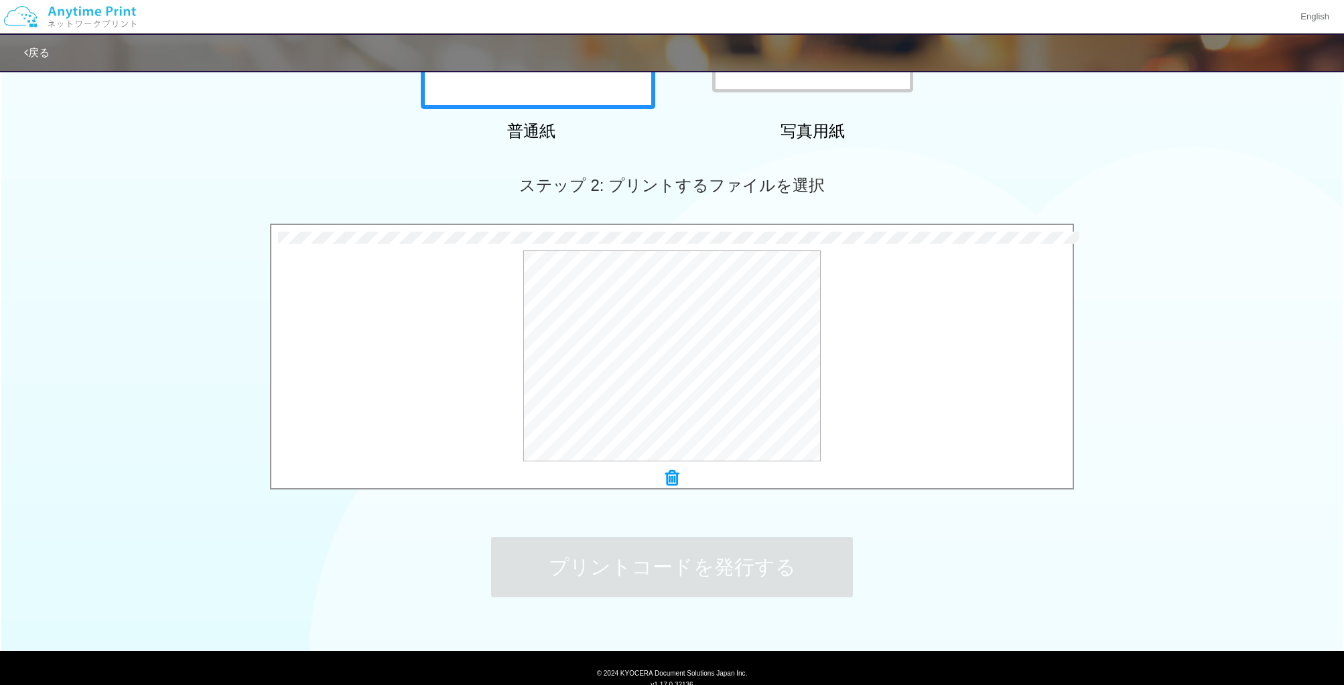
scroll to position [0, 0]
